Goal: Navigation & Orientation: Find specific page/section

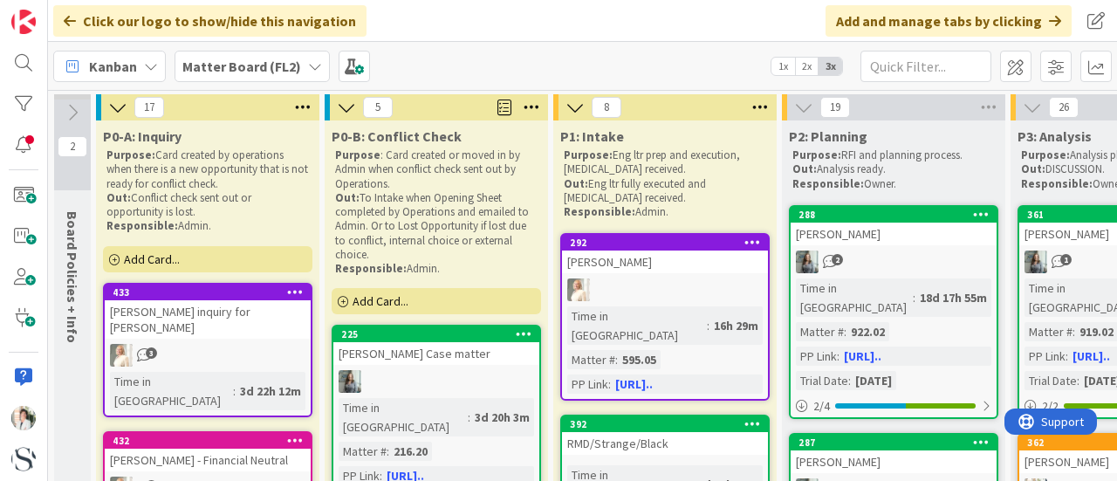
click at [229, 71] on b "Matter Board (FL2)" at bounding box center [241, 66] width 119 height 17
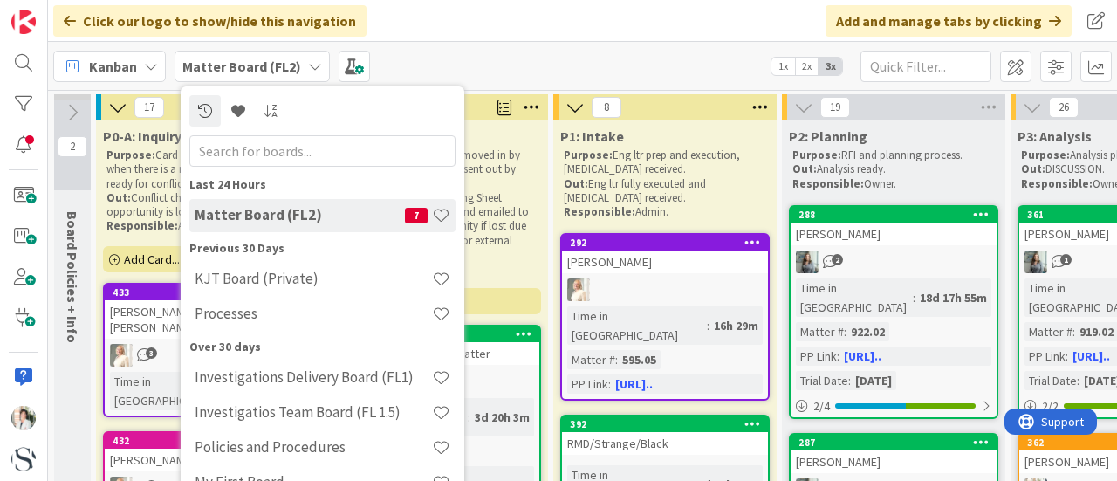
click at [248, 283] on h4 "KJT Board (Private)" at bounding box center [313, 278] width 237 height 17
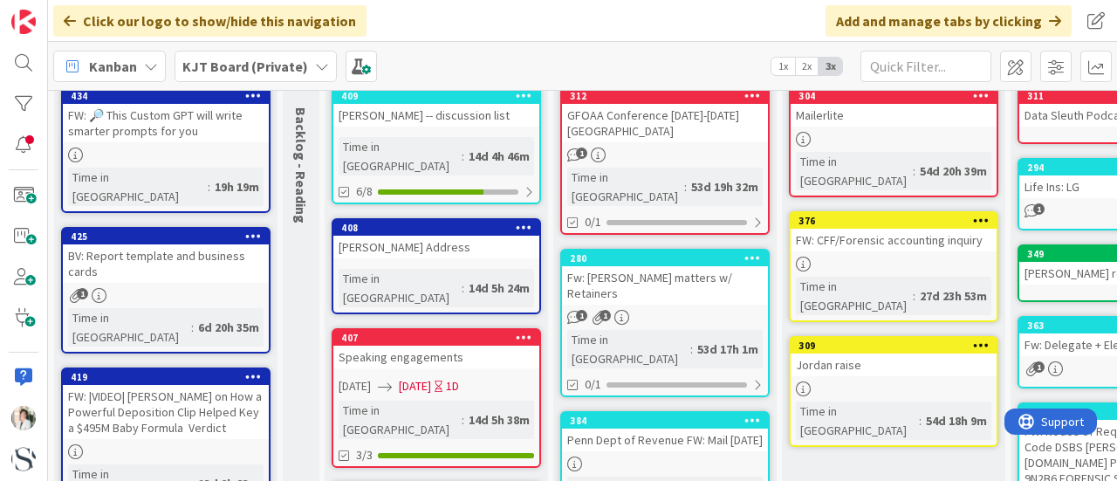
scroll to position [87, 0]
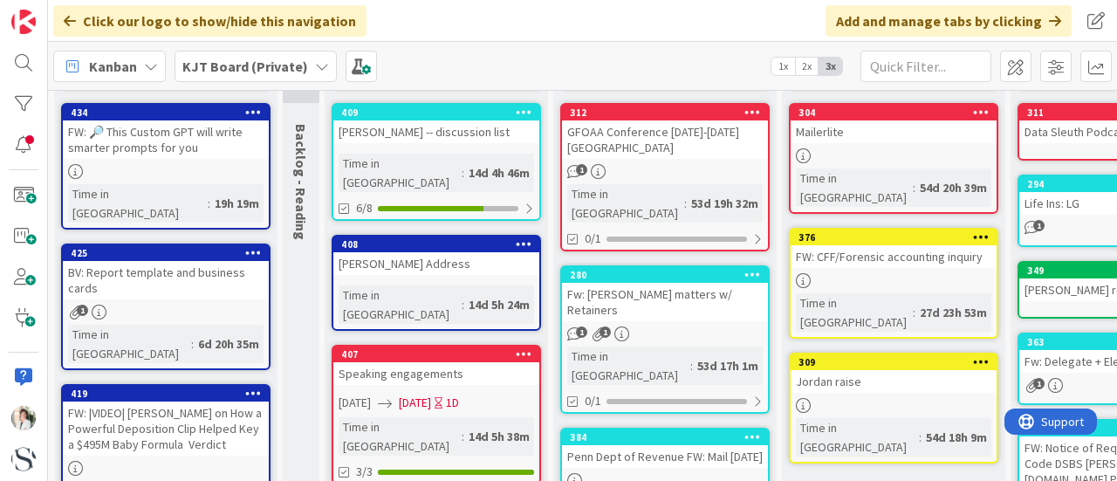
click at [447, 121] on div "[PERSON_NAME] -- discussion list" at bounding box center [436, 131] width 206 height 23
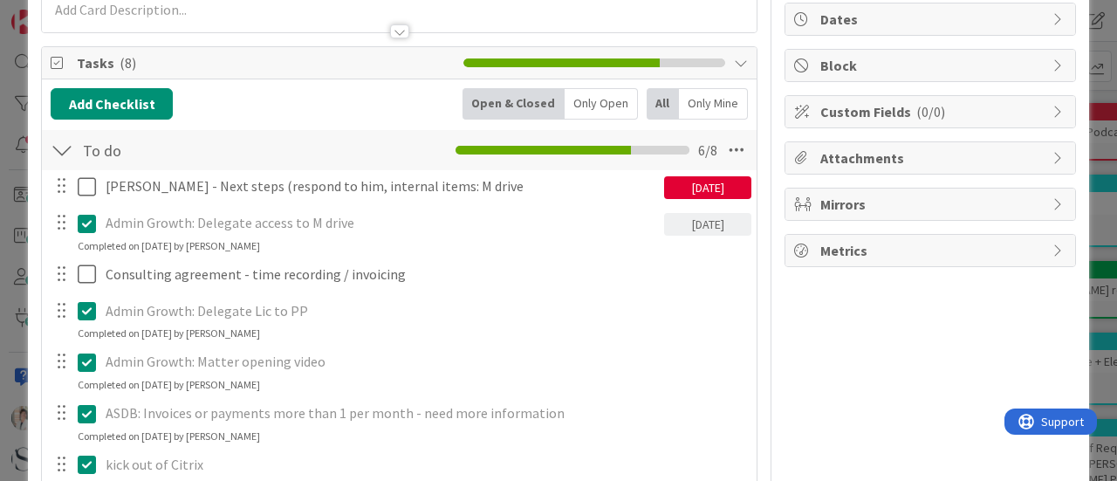
scroll to position [262, 0]
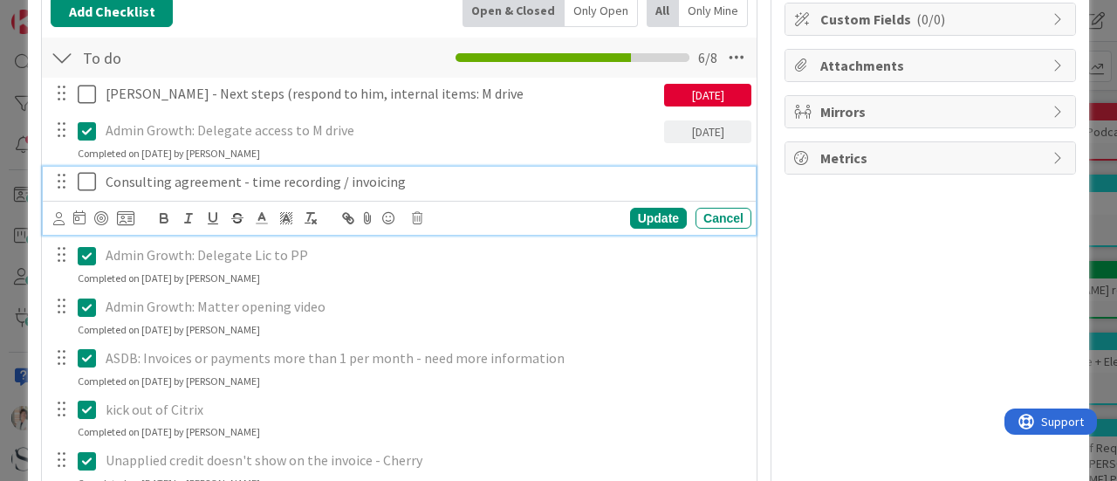
click at [87, 178] on icon at bounding box center [91, 181] width 26 height 21
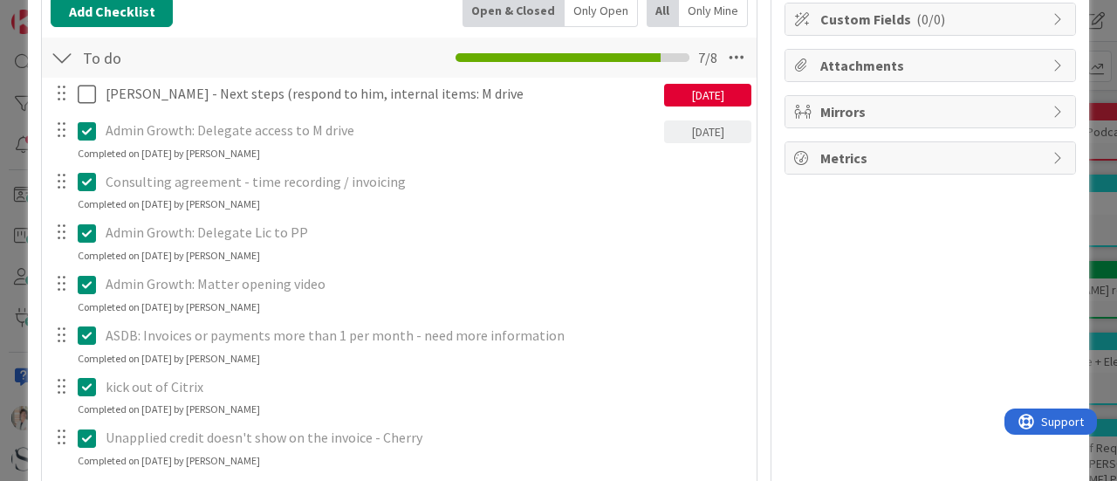
scroll to position [0, 0]
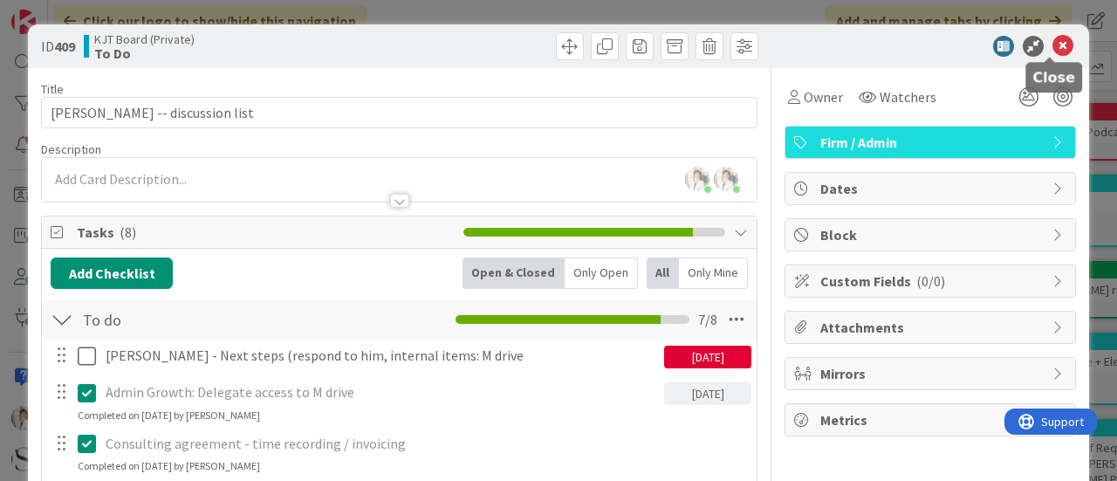
click at [1053, 50] on icon at bounding box center [1063, 46] width 21 height 21
